Goal: Task Accomplishment & Management: Manage account settings

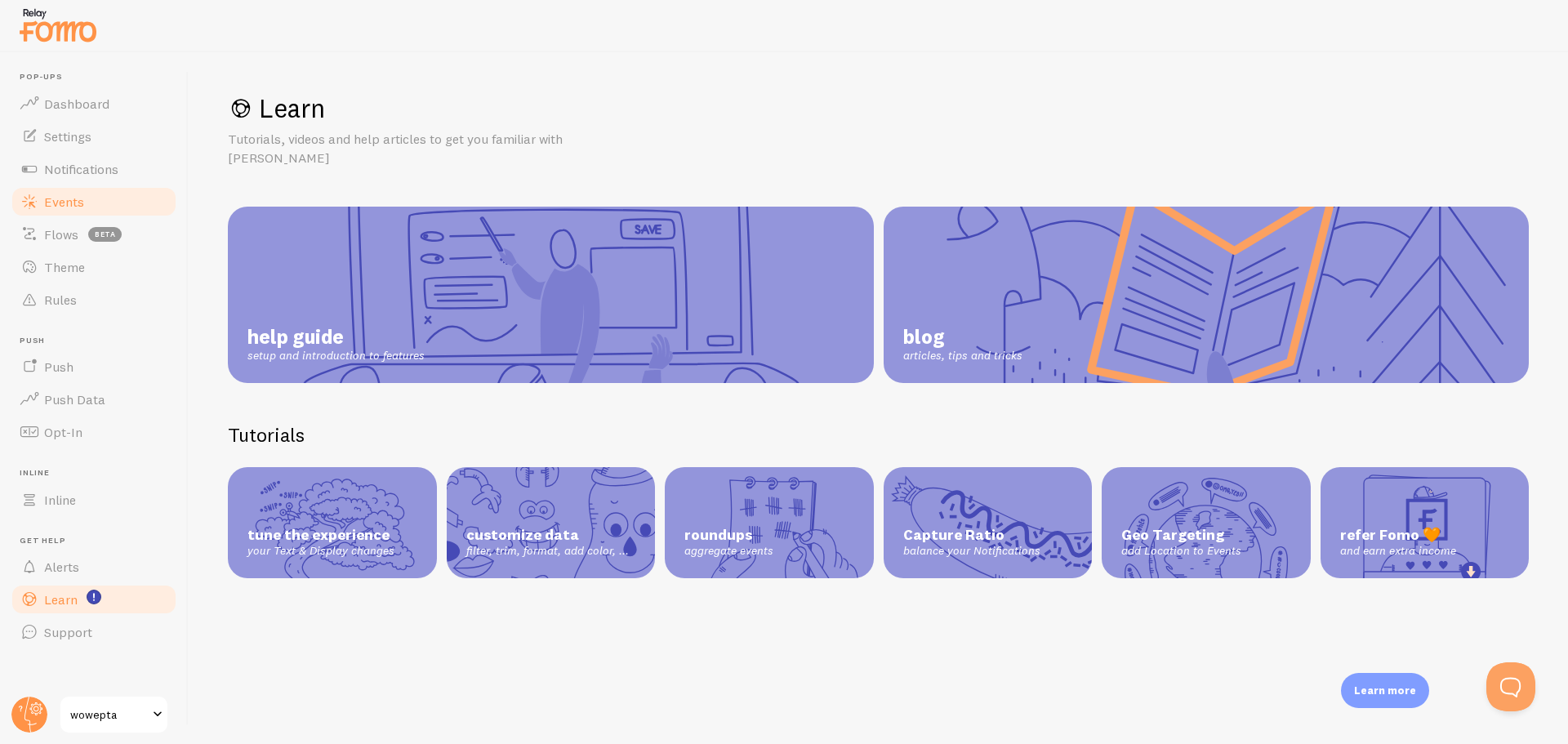
click at [89, 209] on link "Events" at bounding box center [93, 202] width 168 height 33
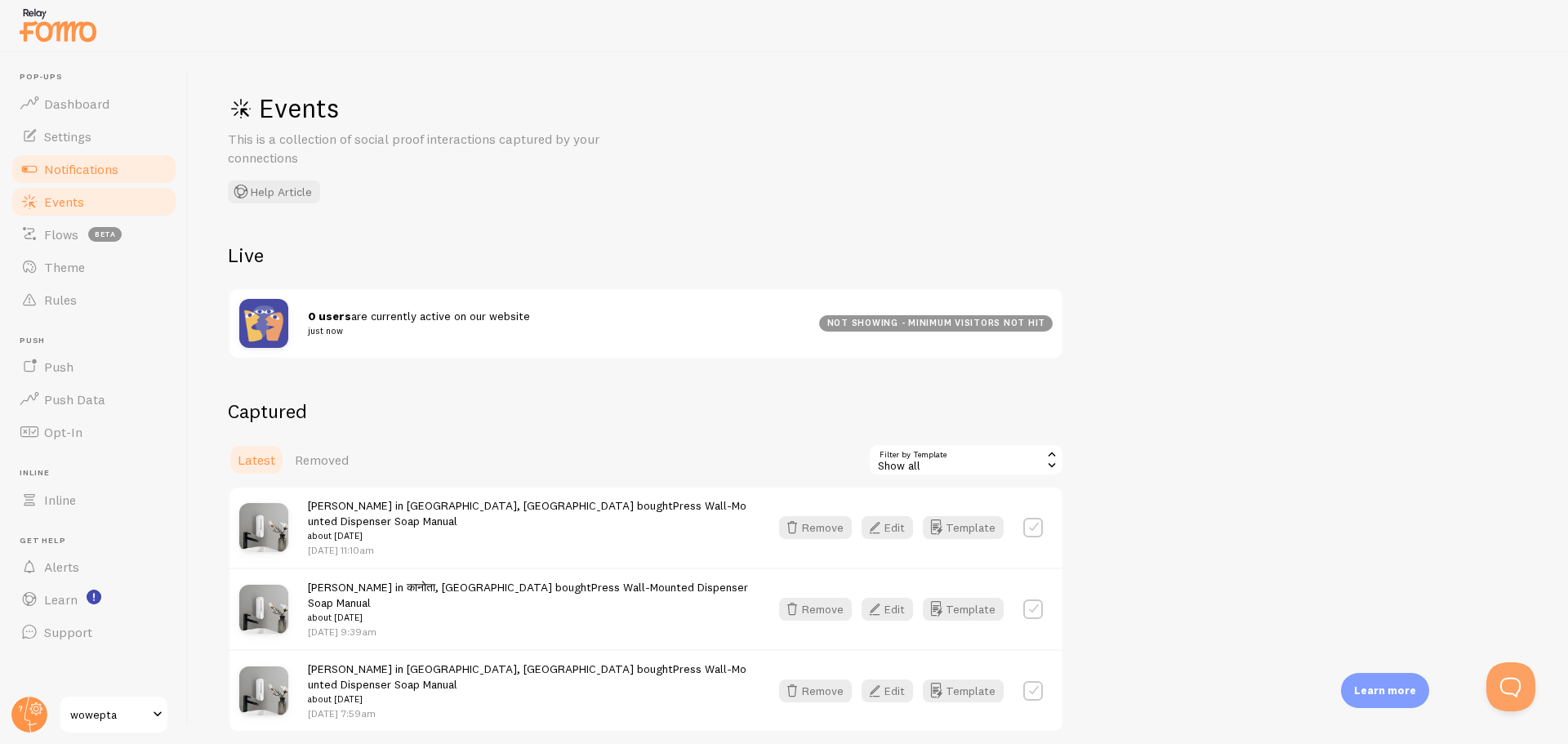
click at [84, 153] on link "Notifications" at bounding box center [93, 169] width 168 height 33
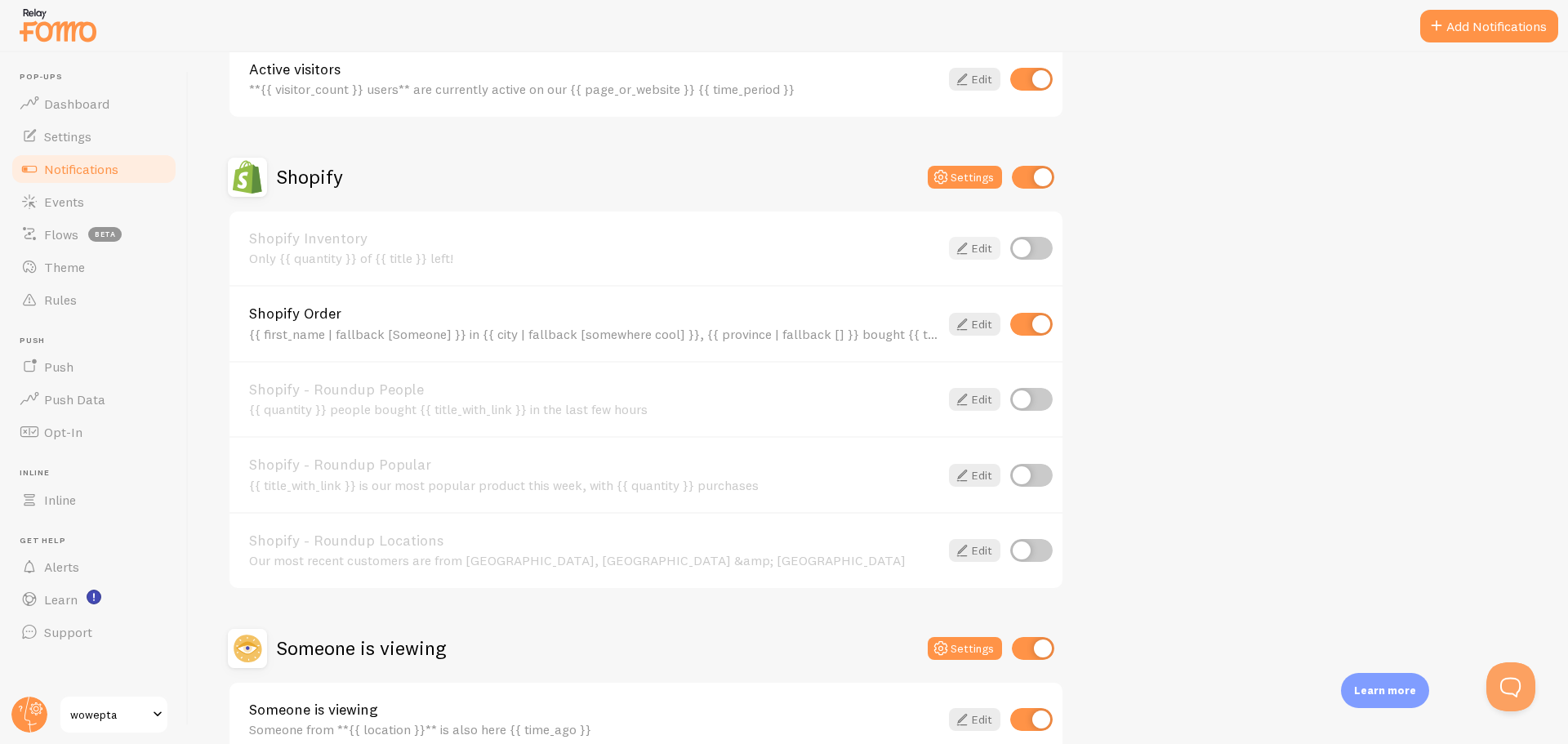
scroll to position [572, 0]
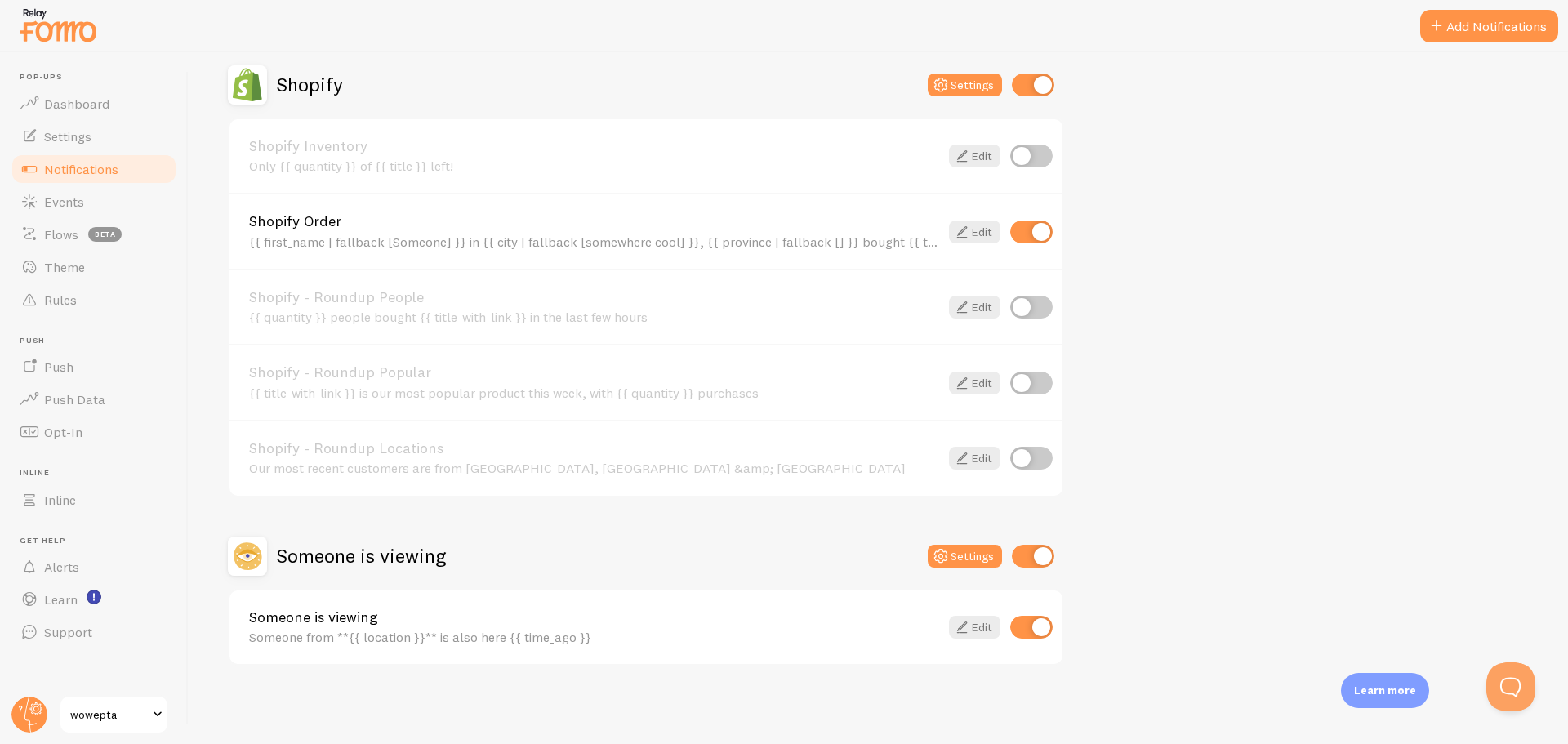
click at [1032, 237] on input "checkbox" at bounding box center [1031, 232] width 43 height 23
checkbox input "false"
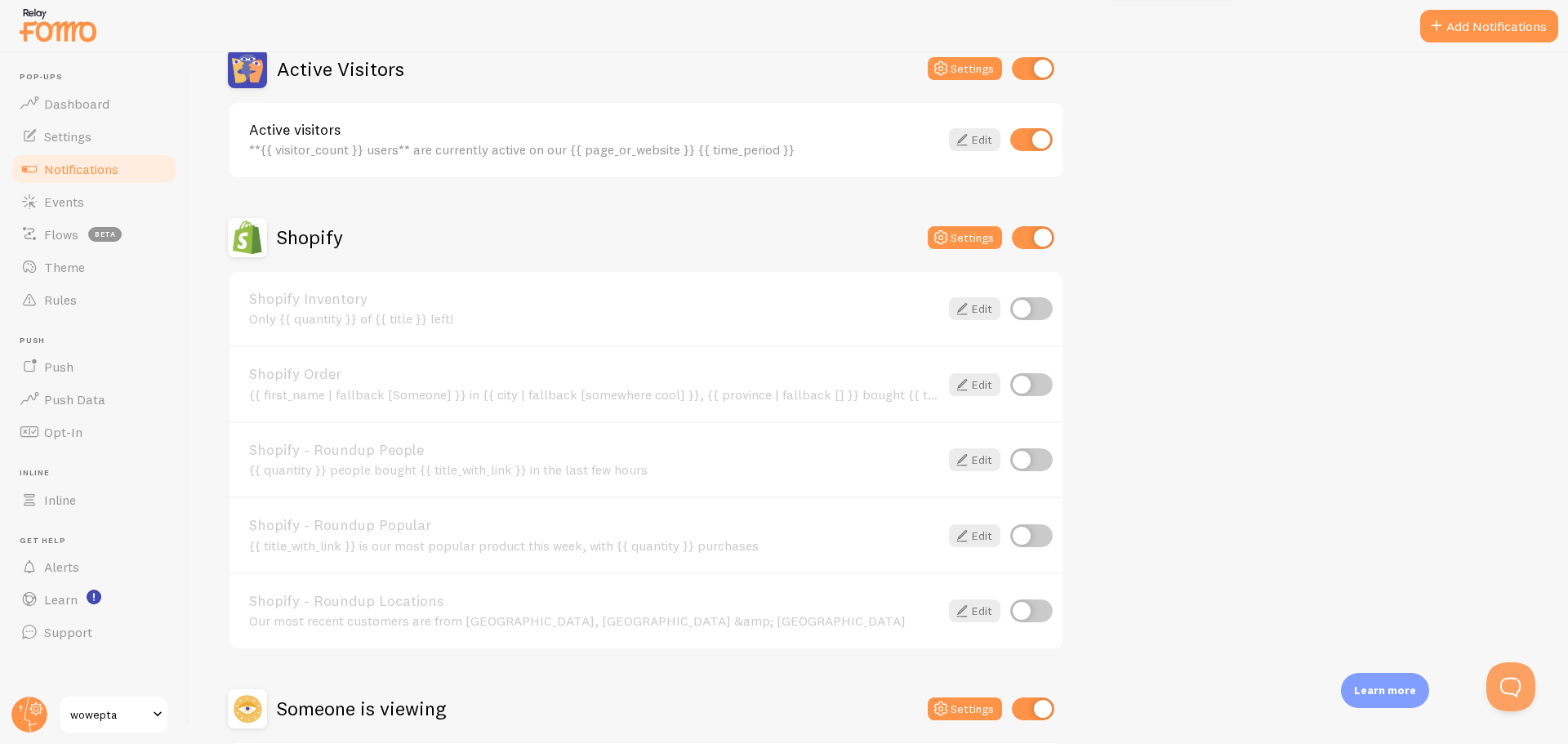
scroll to position [0, 0]
